Goal: Transaction & Acquisition: Purchase product/service

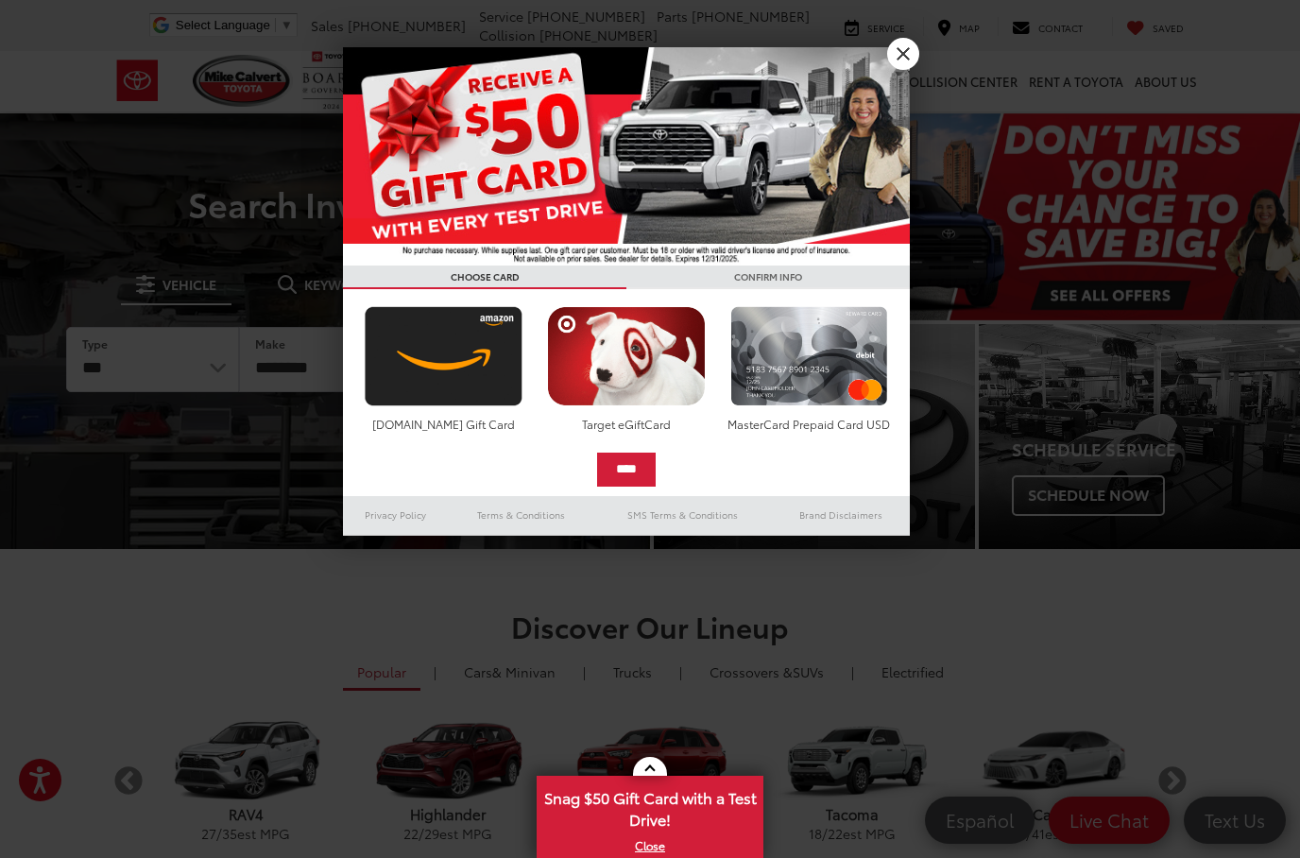
click at [916, 61] on link "X" at bounding box center [903, 54] width 32 height 32
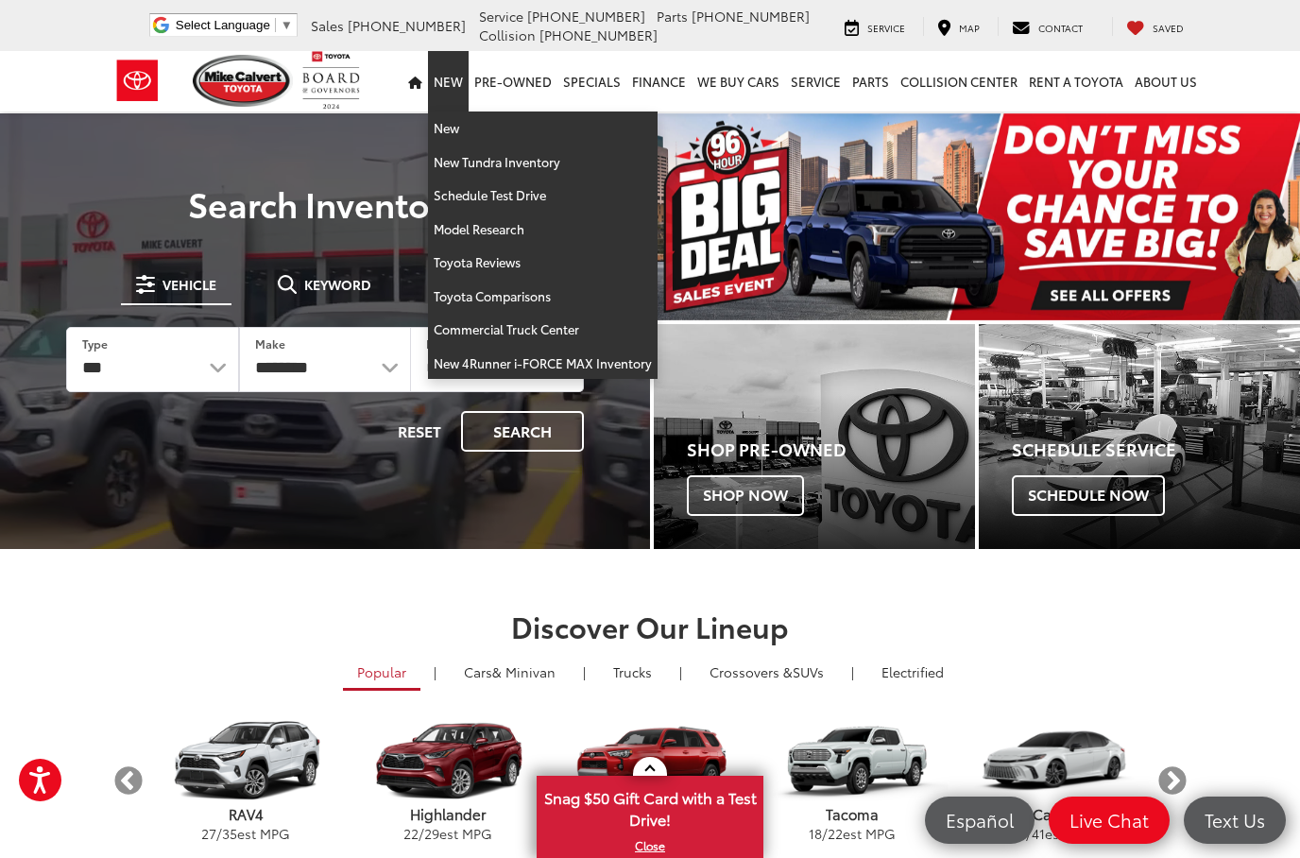
click at [446, 100] on link "New" at bounding box center [448, 81] width 41 height 60
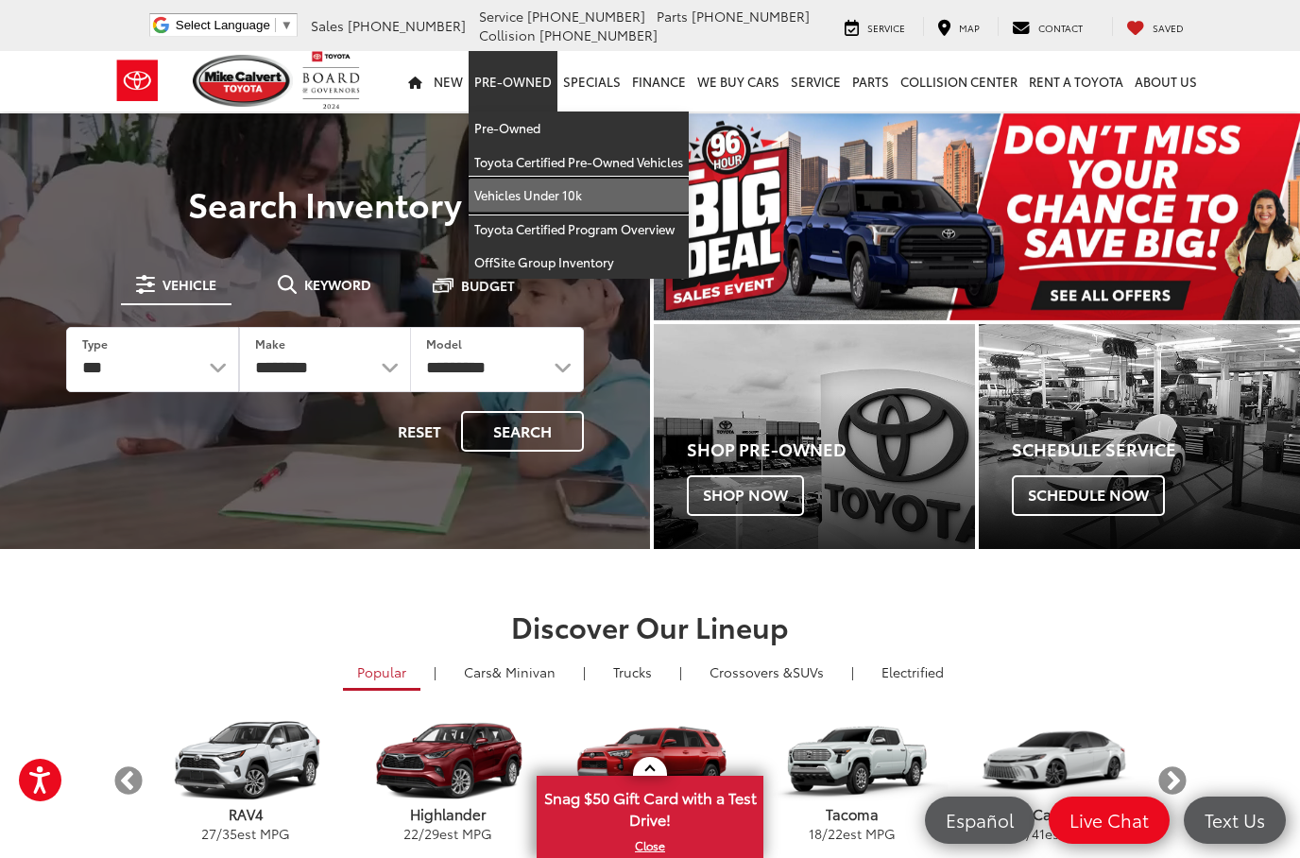
click at [552, 199] on link "Vehicles Under 10k" at bounding box center [579, 196] width 220 height 34
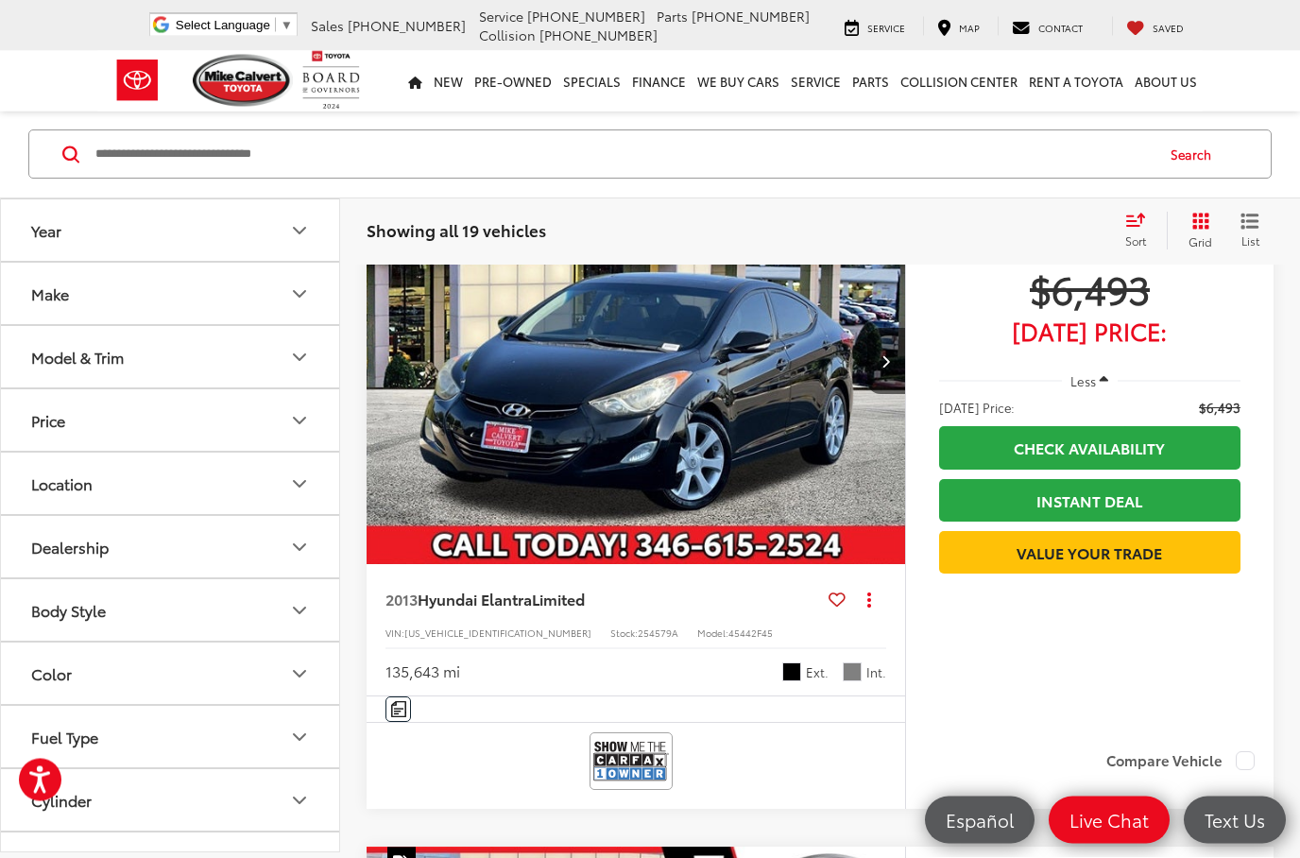
scroll to position [1682, 0]
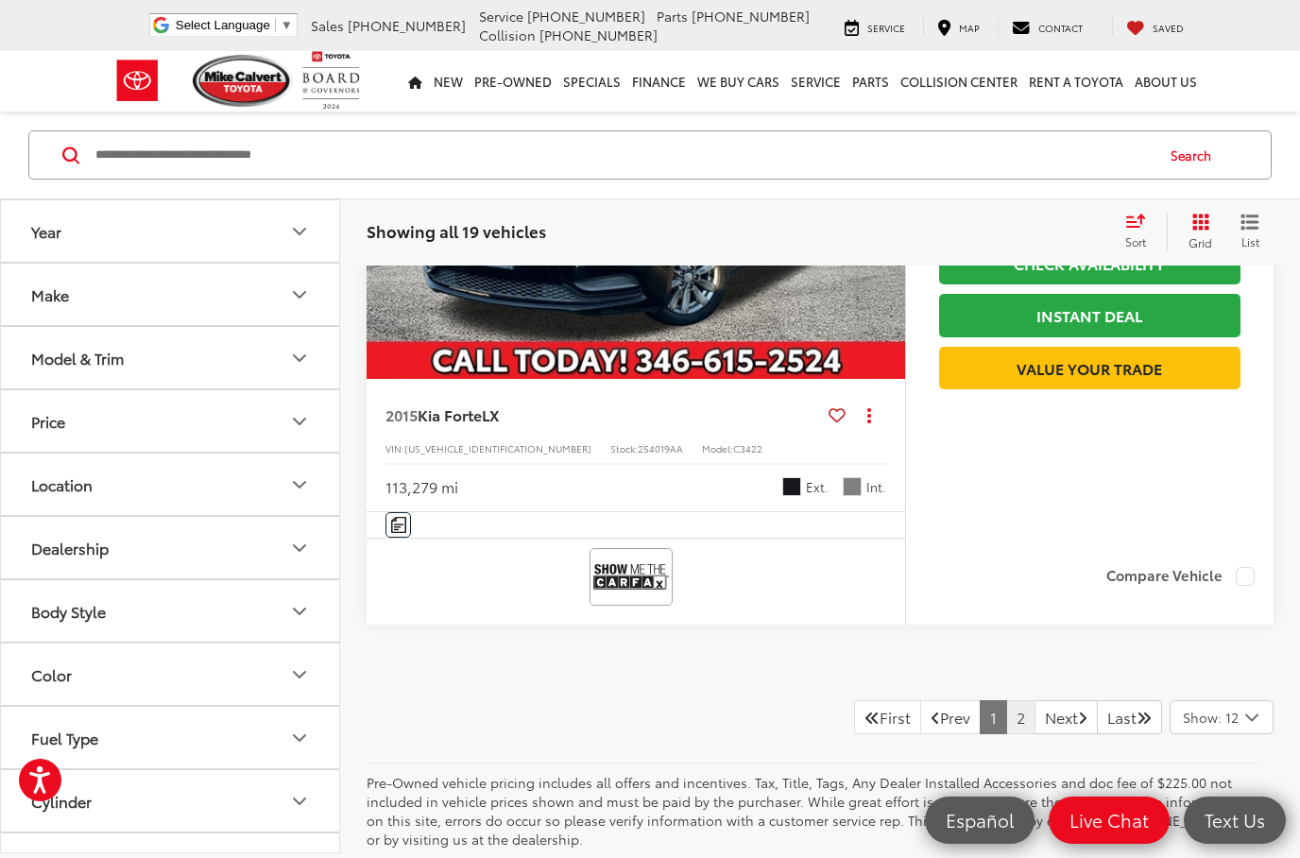
click at [1006, 734] on link "2" at bounding box center [1020, 717] width 29 height 34
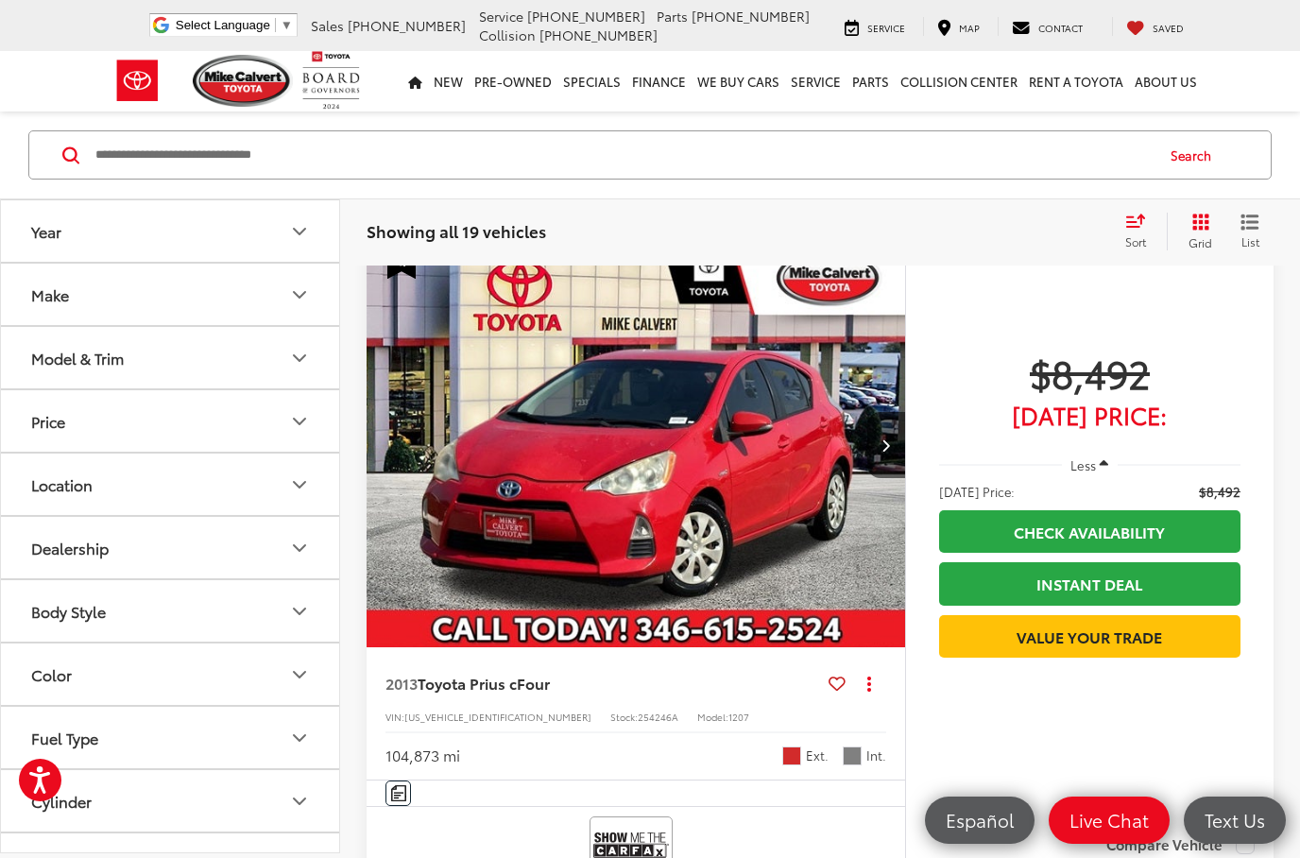
scroll to position [224, 0]
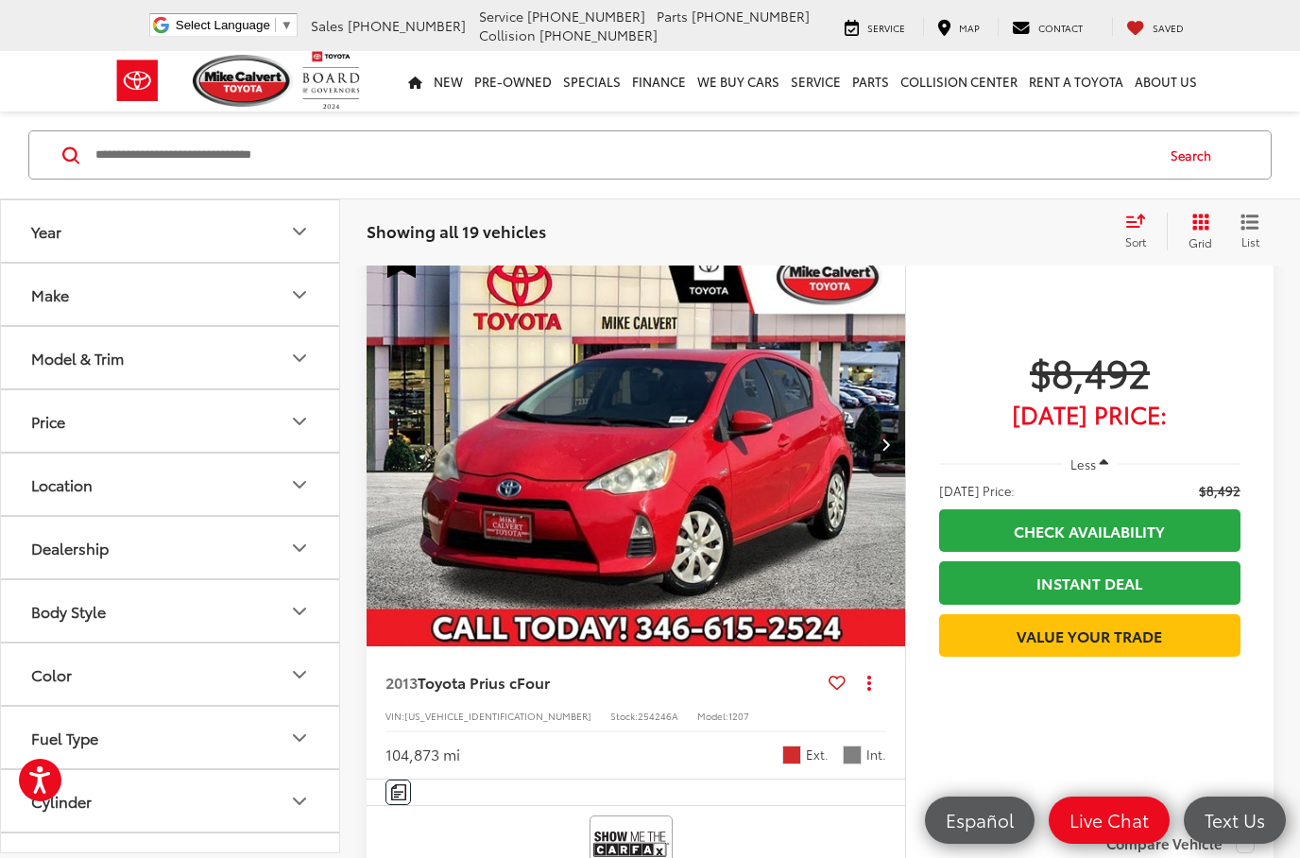
click at [939, 675] on capital-one-entry-button at bounding box center [939, 675] width 0 height 0
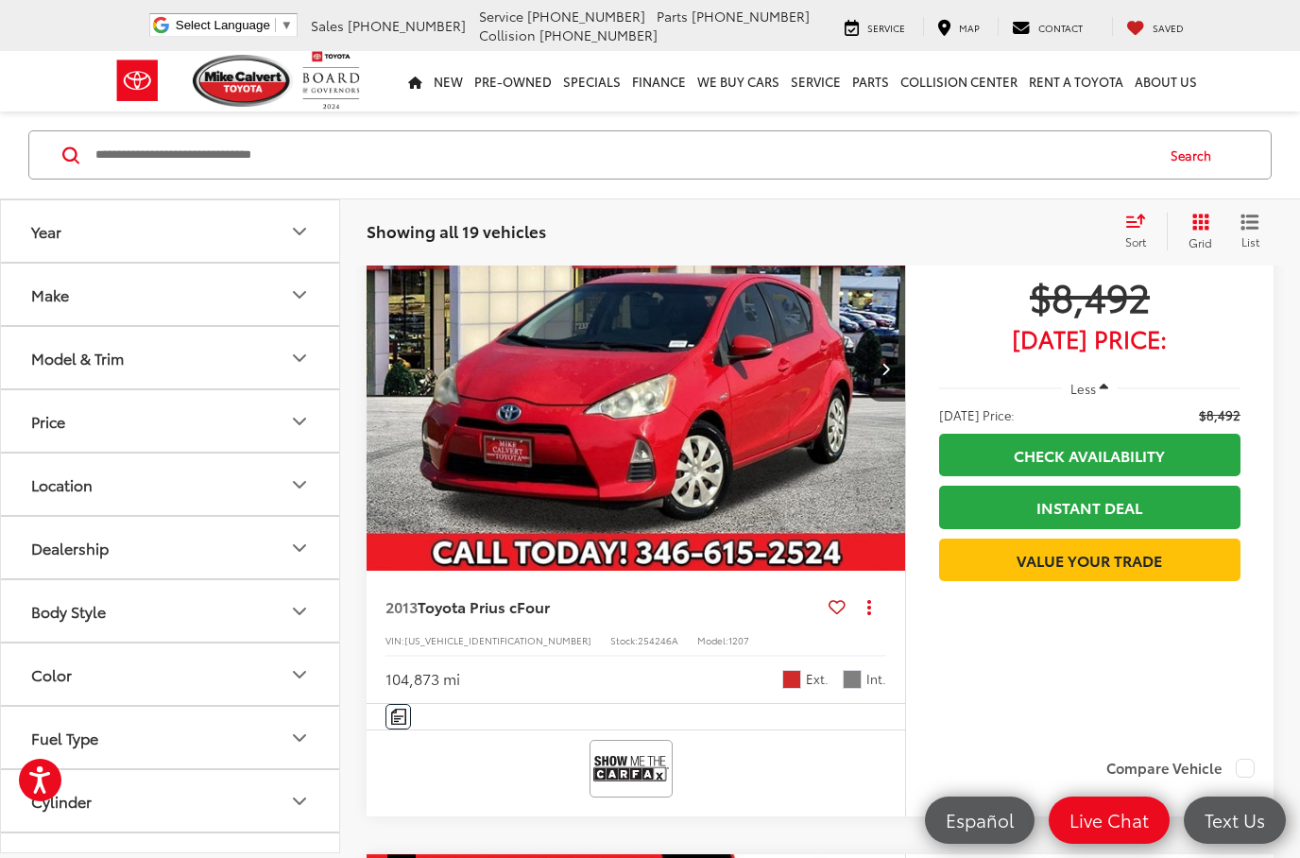
click at [939, 600] on capital-one-entry-button at bounding box center [939, 600] width 0 height 0
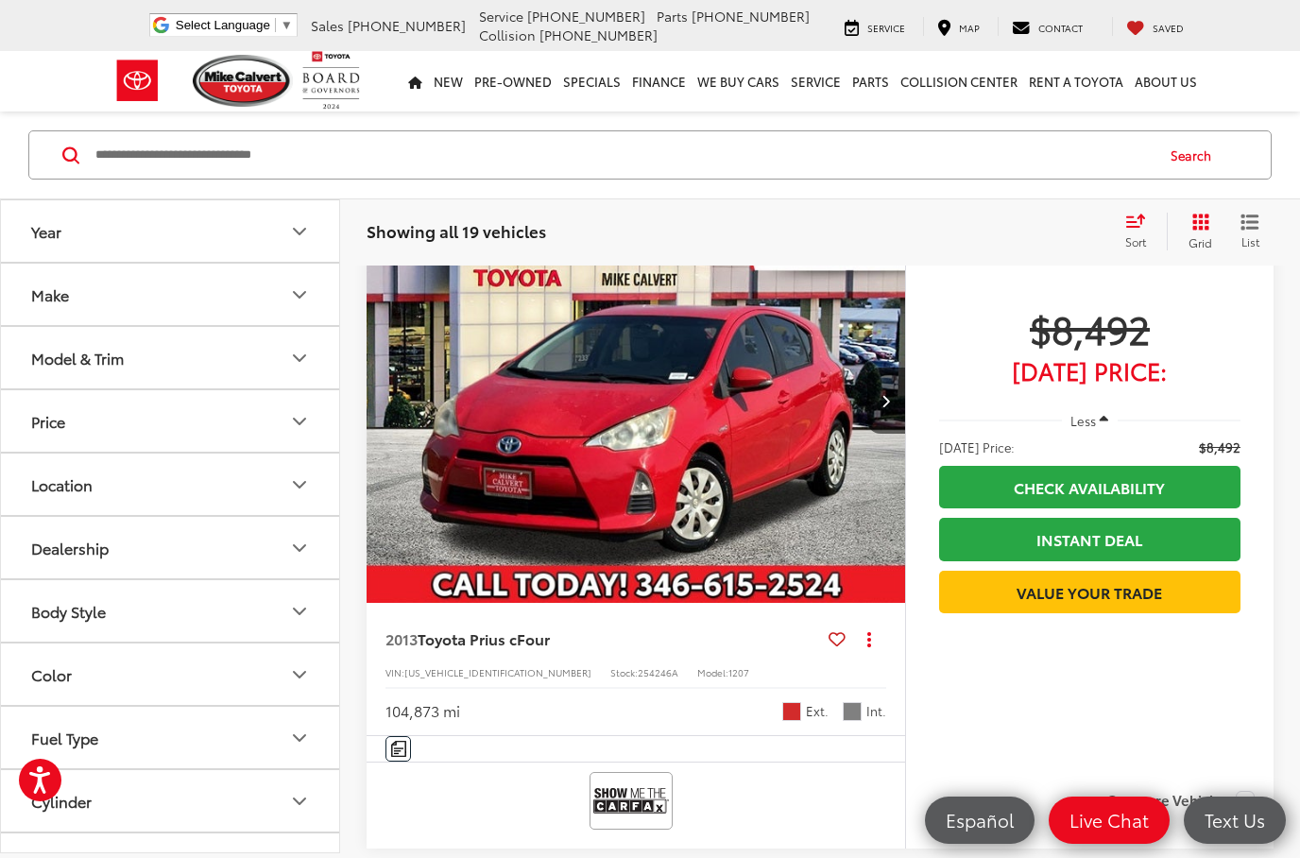
scroll to position [0, 0]
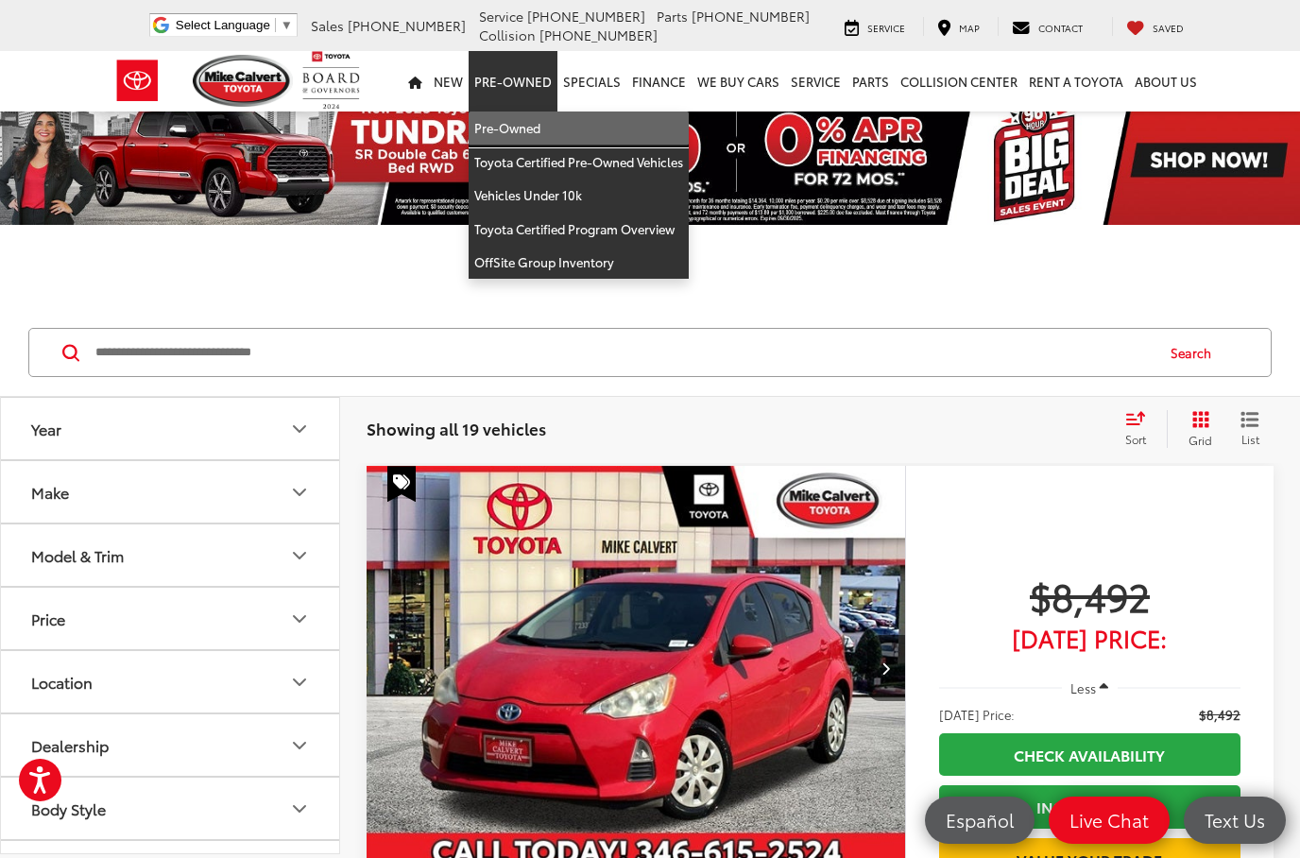
click at [518, 132] on link "Pre-Owned" at bounding box center [579, 128] width 220 height 34
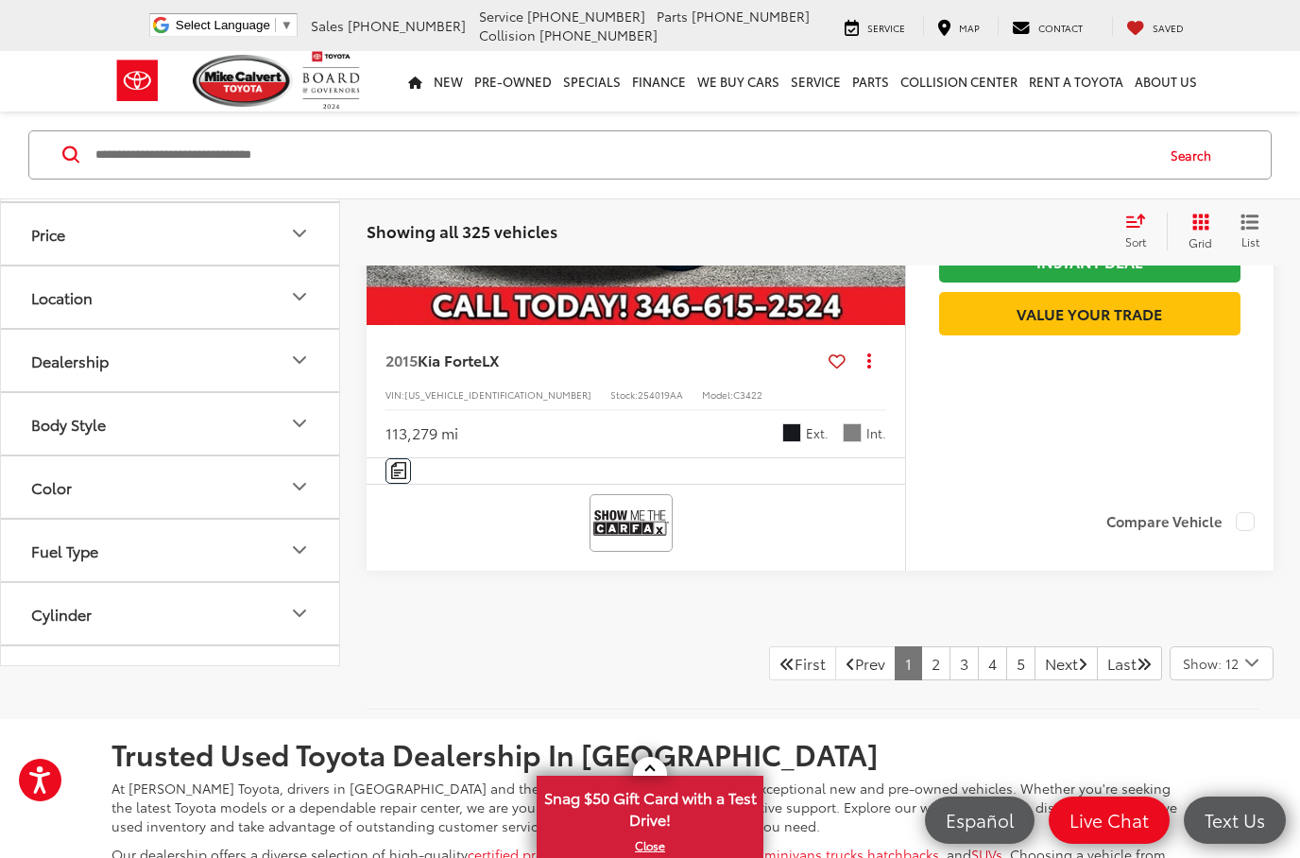
scroll to position [8040, 0]
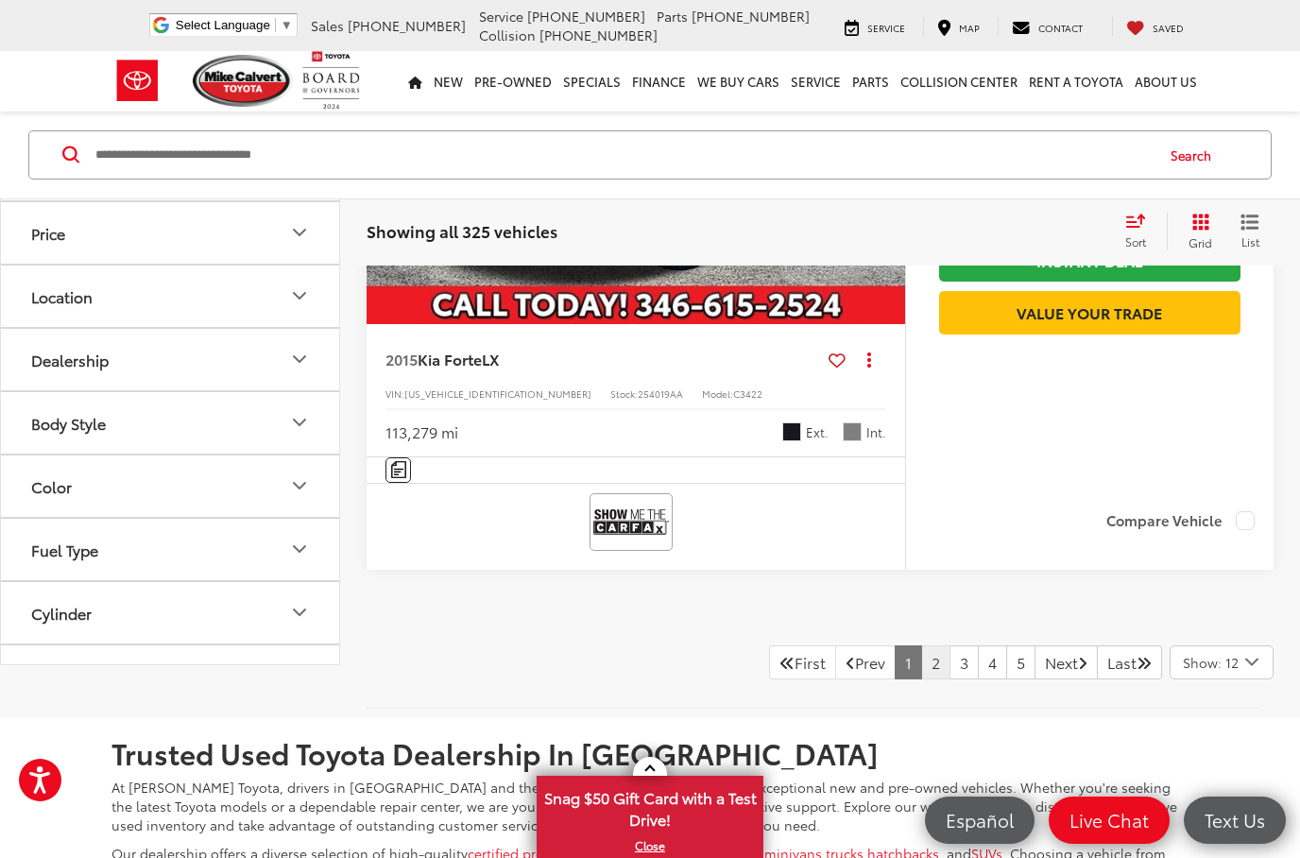
click at [921, 679] on link "2" at bounding box center [935, 662] width 29 height 34
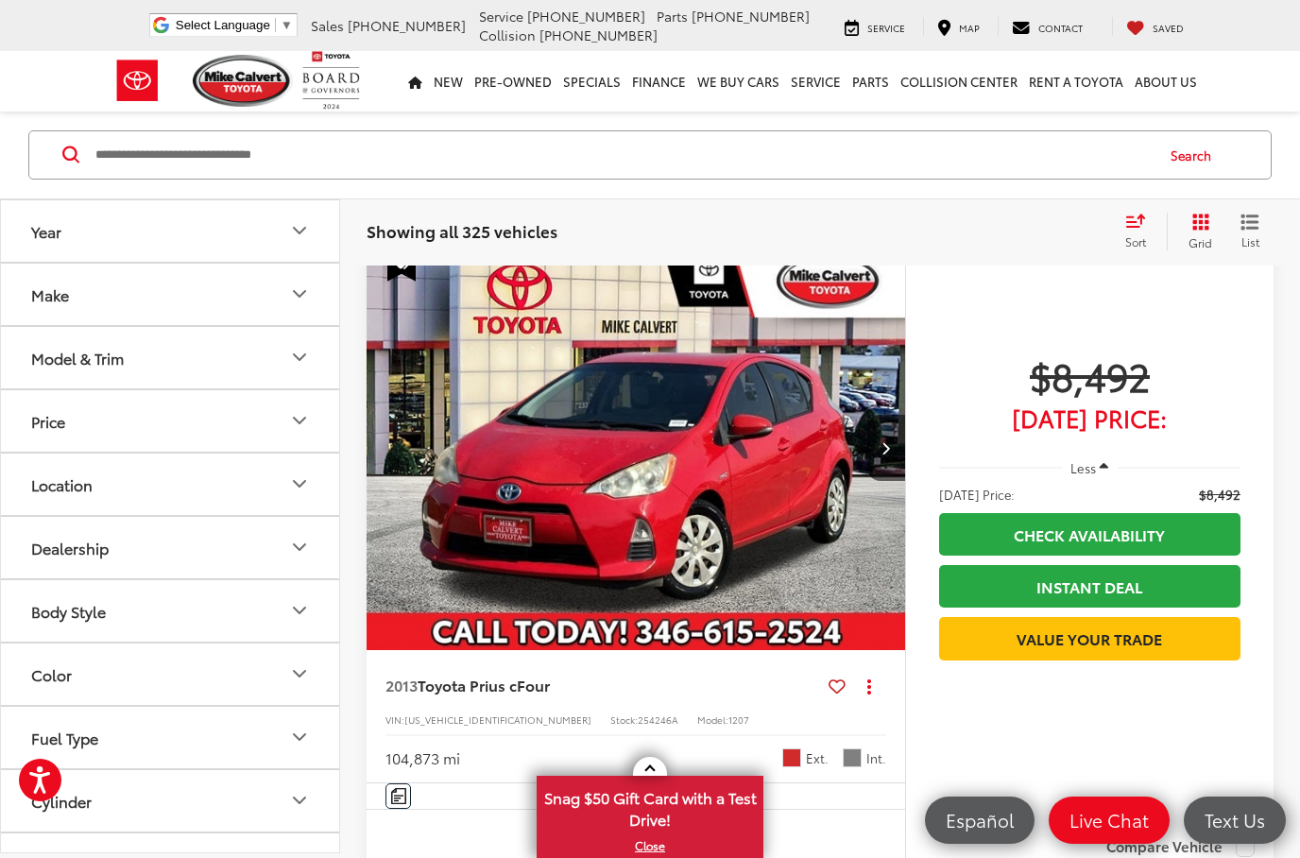
scroll to position [276, 0]
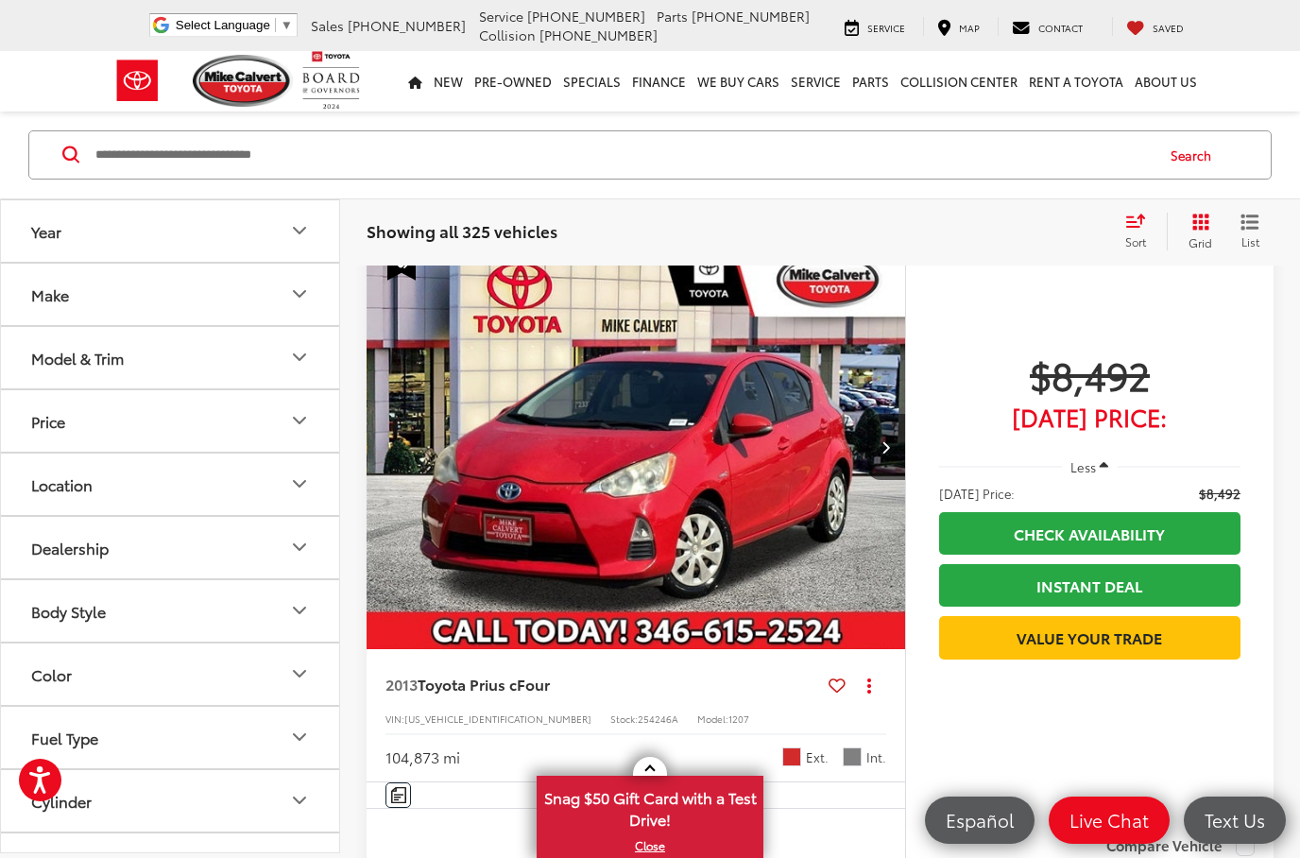
click at [939, 678] on capital-one-entry-button at bounding box center [939, 678] width 0 height 0
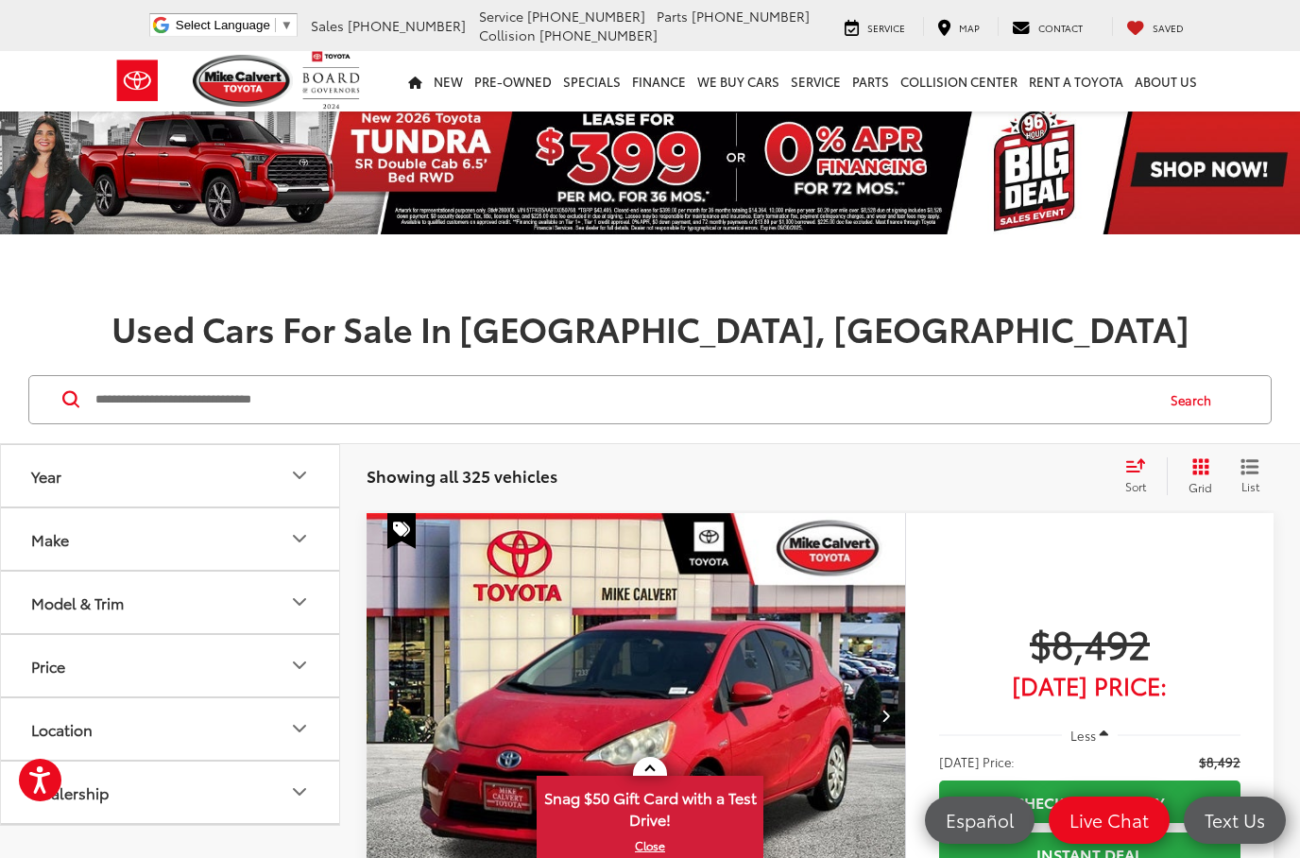
scroll to position [0, 0]
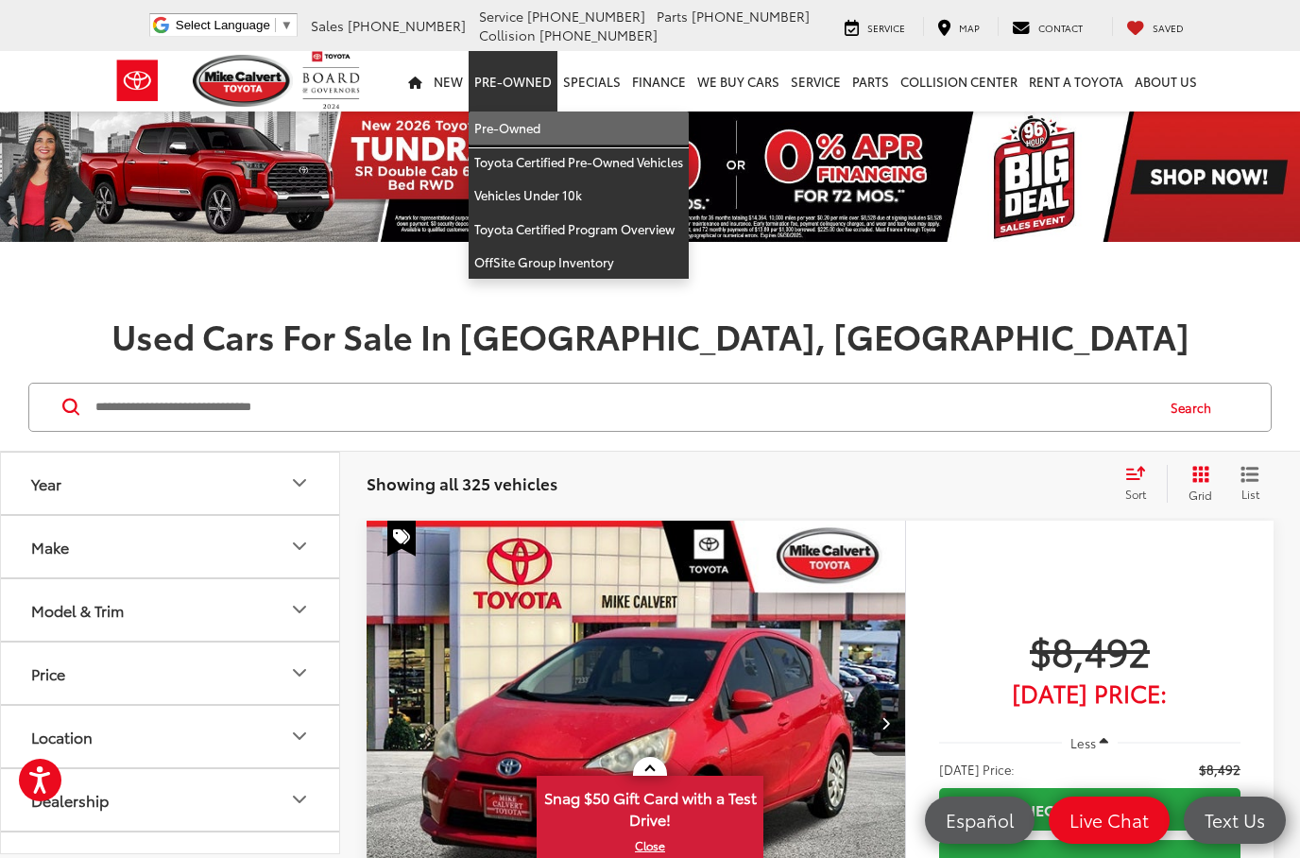
click at [550, 130] on link "Pre-Owned" at bounding box center [579, 128] width 220 height 34
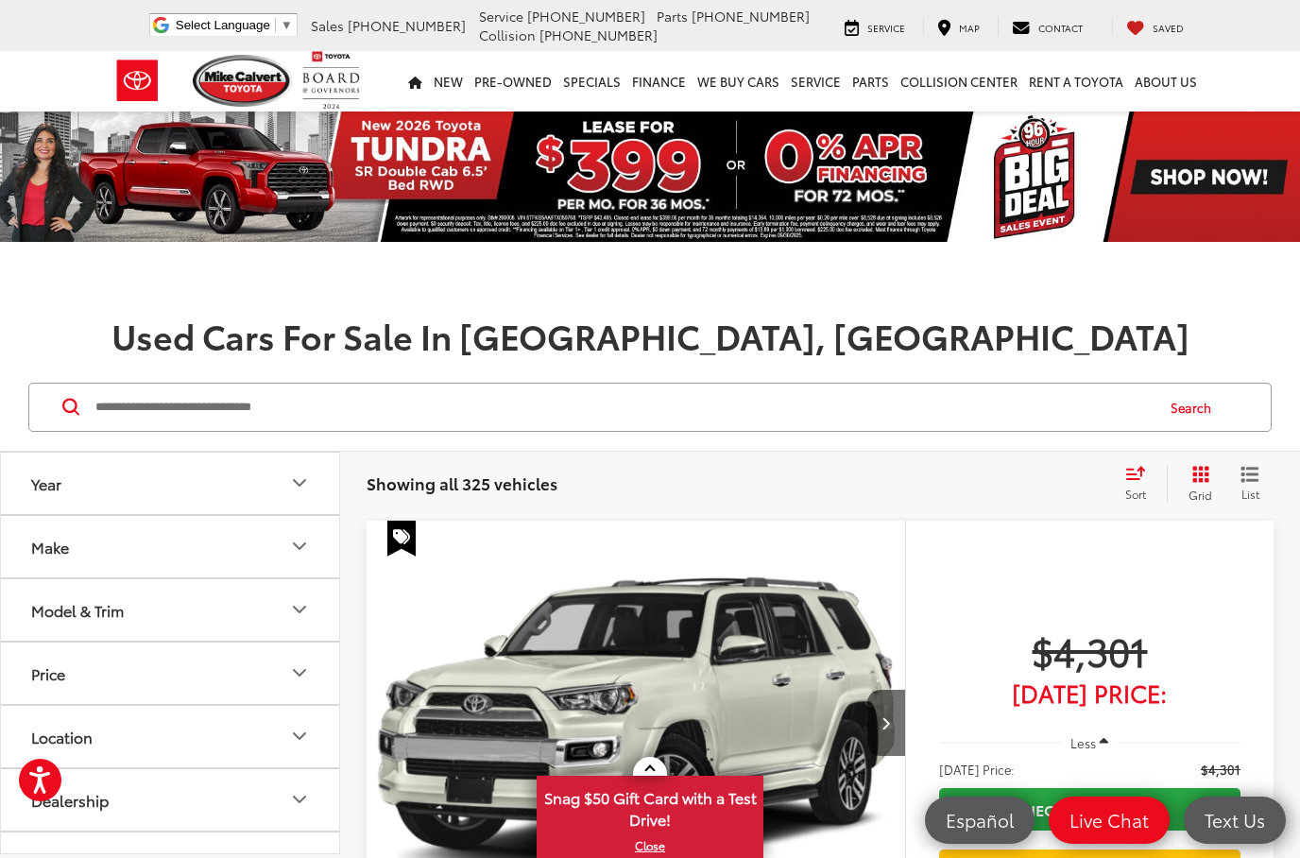
click at [1135, 483] on div "Sort" at bounding box center [1141, 484] width 51 height 38
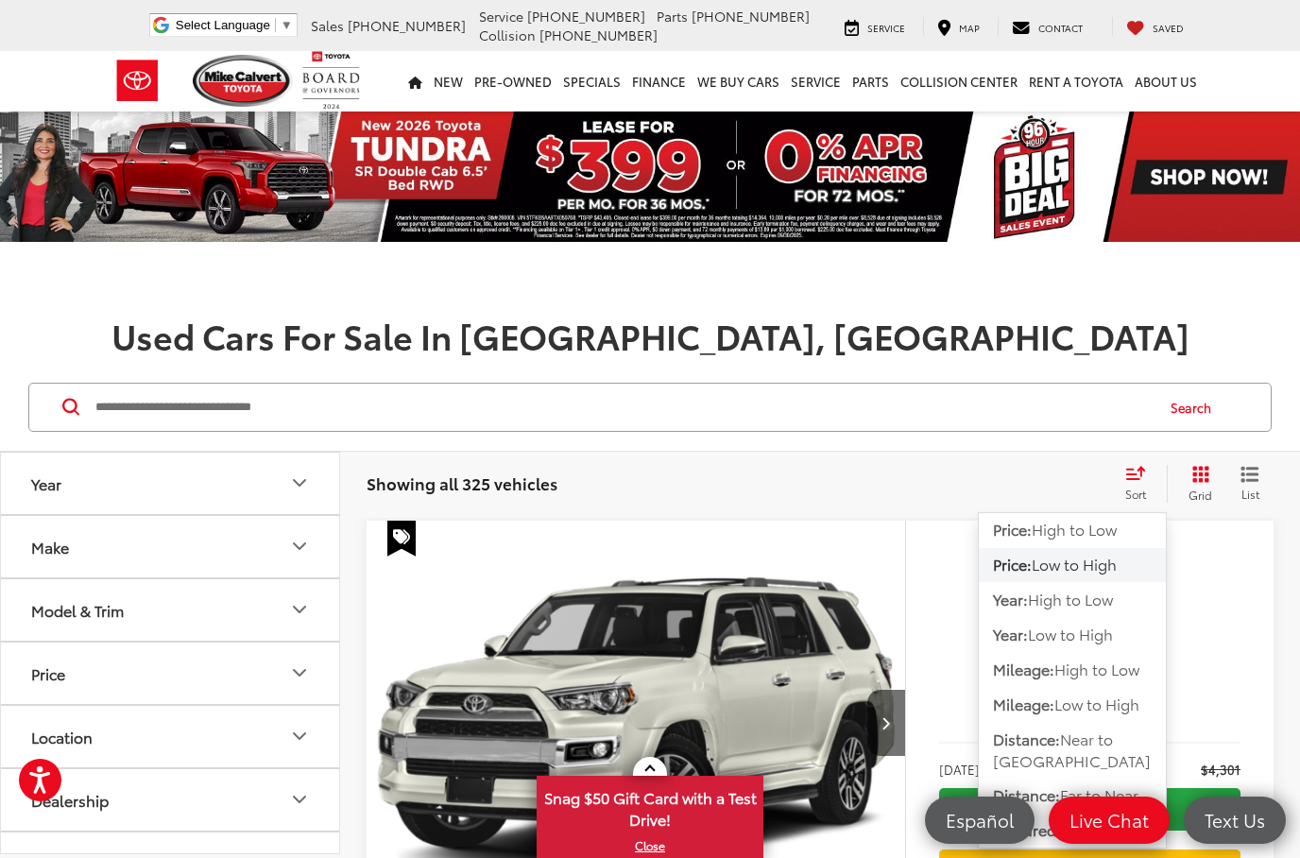
click at [1057, 384] on input "Search by Make, Model, or Keyword" at bounding box center [623, 406] width 1059 height 45
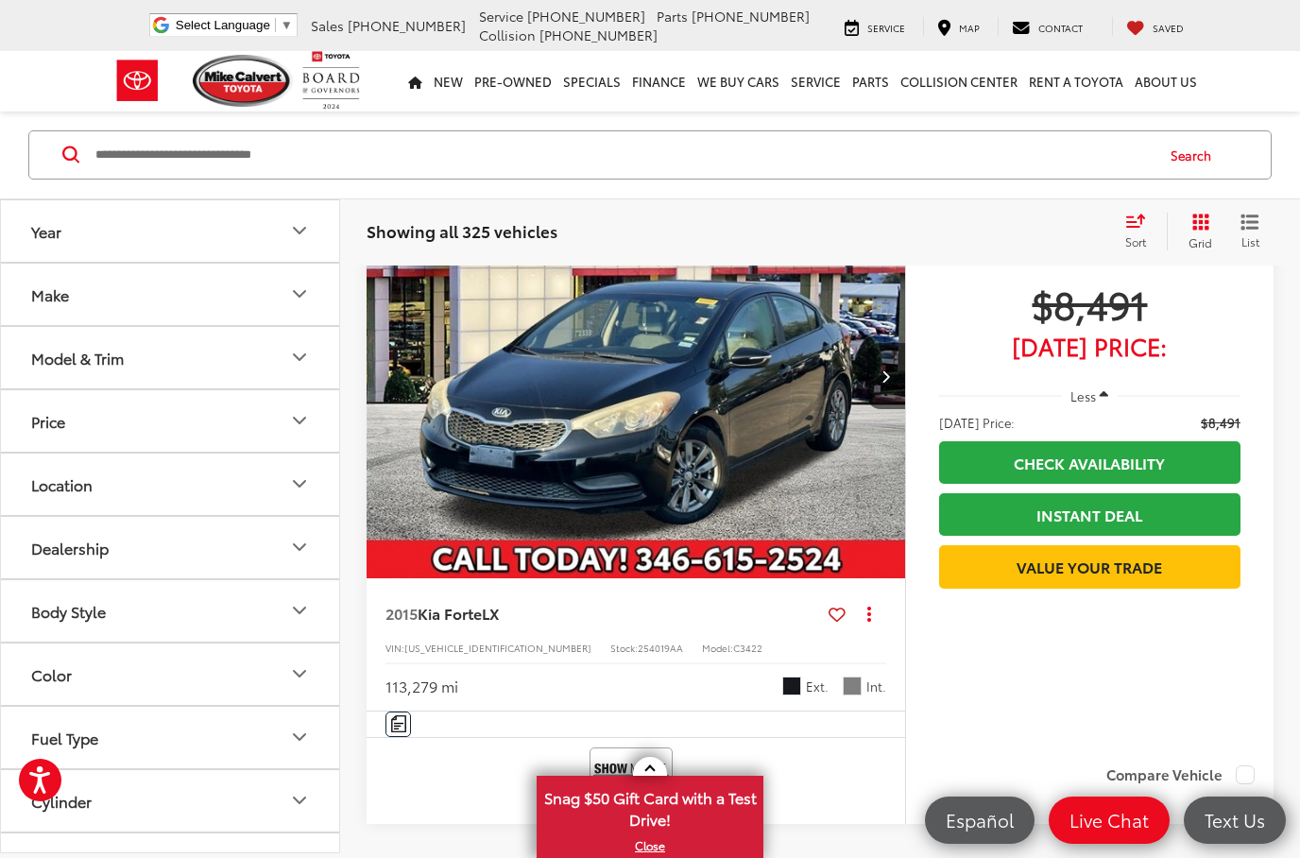
scroll to position [7784, 0]
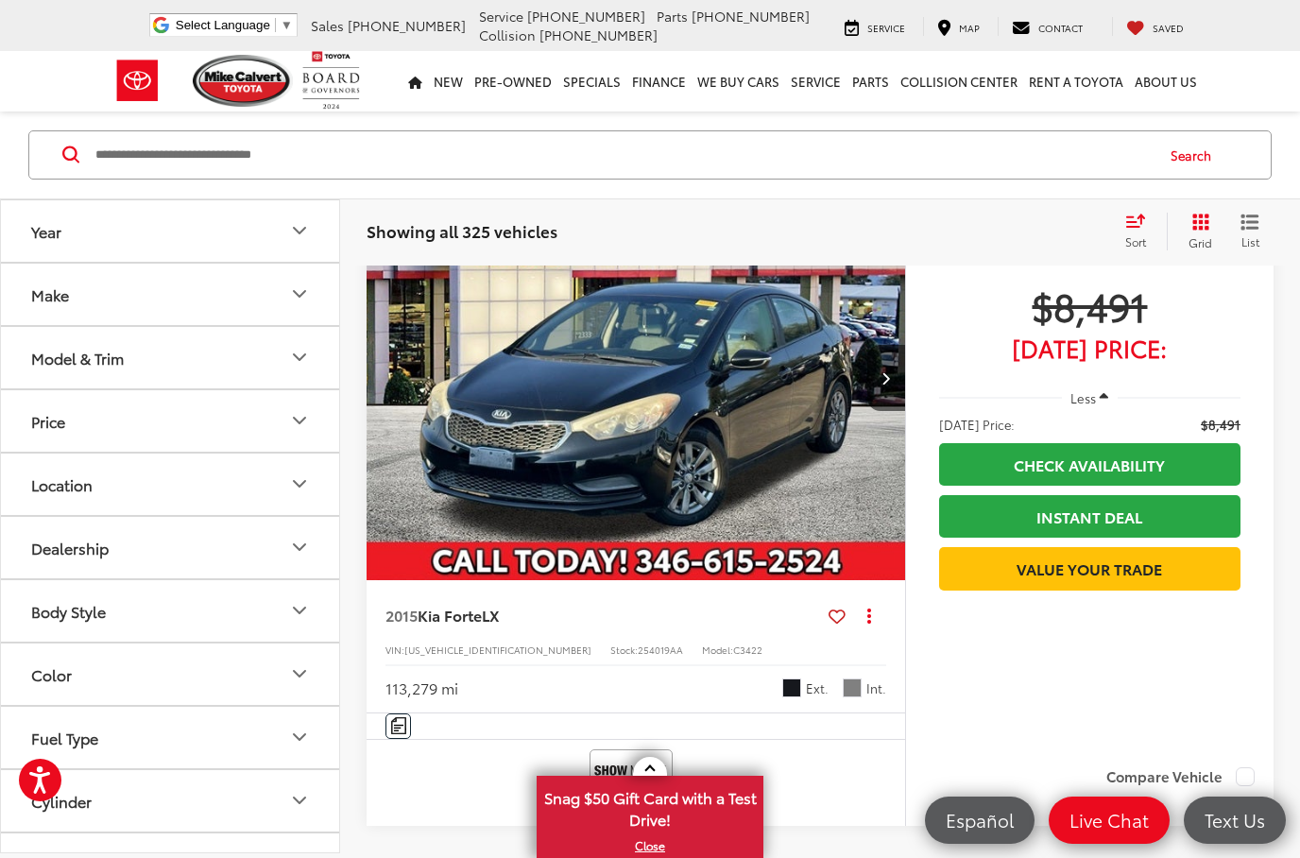
click at [1085, 406] on span "Less" at bounding box center [1083, 397] width 26 height 17
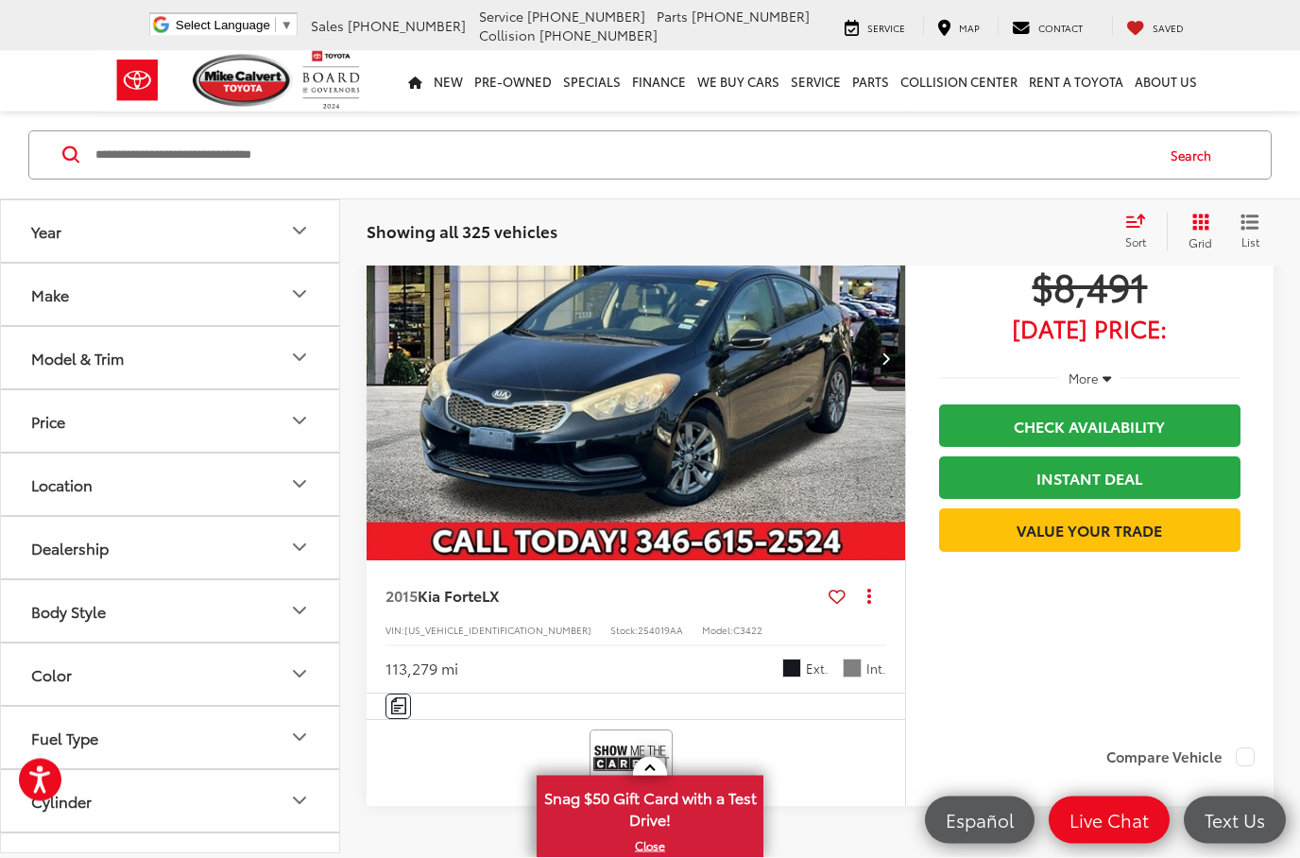
scroll to position [7785, 0]
click at [1085, 386] on span "More" at bounding box center [1083, 377] width 30 height 17
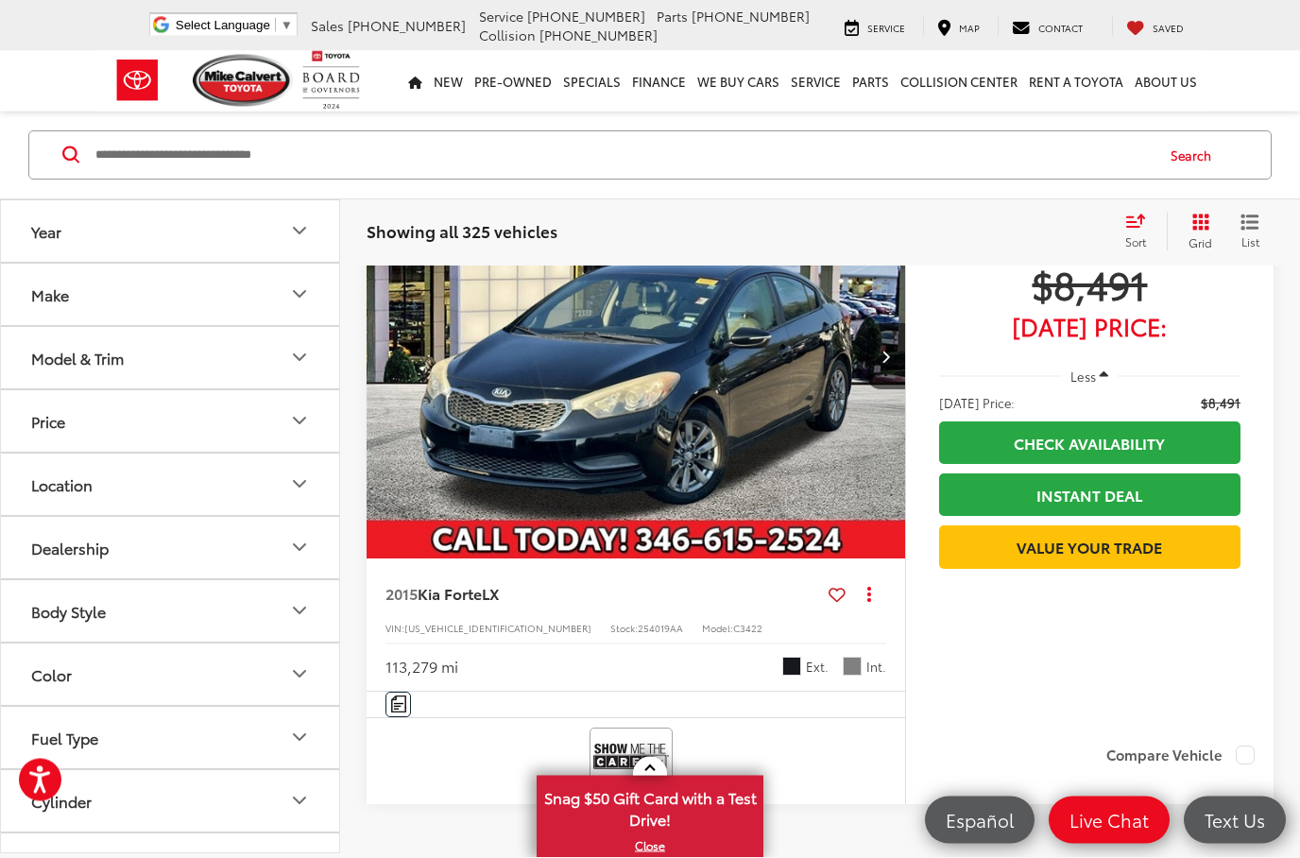
scroll to position [7806, 0]
click at [1220, 412] on span "$8,491" at bounding box center [1221, 402] width 40 height 19
click at [1110, 307] on span "$8,491" at bounding box center [1089, 283] width 301 height 47
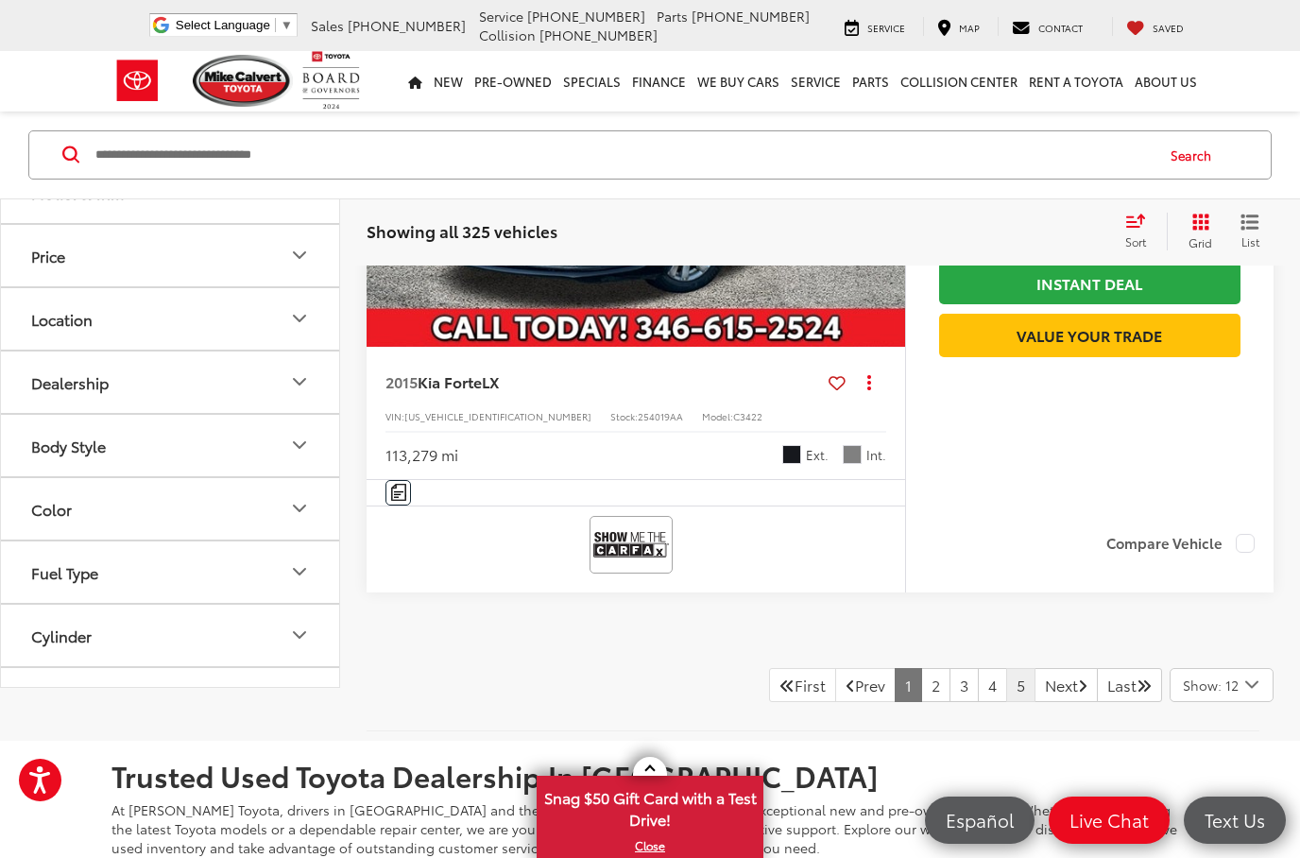
drag, startPoint x: 987, startPoint y: 785, endPoint x: 987, endPoint y: 709, distance: 75.6
click at [1006, 702] on link "5" at bounding box center [1020, 685] width 29 height 34
